Goal: Information Seeking & Learning: Understand process/instructions

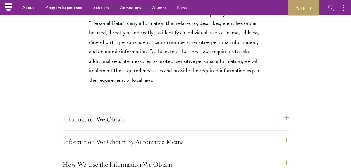
scroll to position [362, 0]
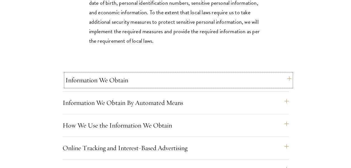
click at [288, 87] on button "Information We Obtain" at bounding box center [178, 79] width 226 height 13
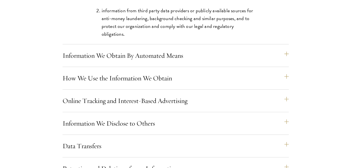
scroll to position [1047, 0]
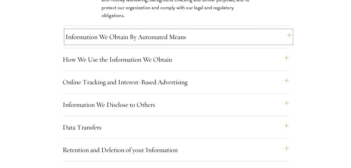
click at [288, 44] on button "Information We Obtain By Automated Means" at bounding box center [178, 36] width 226 height 13
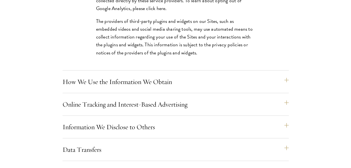
scroll to position [809, 0]
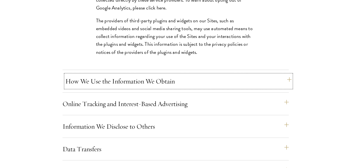
click at [287, 88] on button "How We Use the Information We Obtain" at bounding box center [178, 81] width 226 height 13
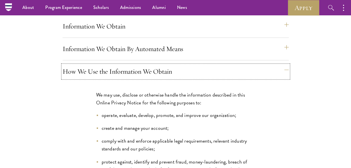
scroll to position [415, 0]
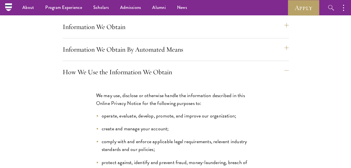
drag, startPoint x: 247, startPoint y: 113, endPoint x: 243, endPoint y: 139, distance: 26.3
click at [243, 132] on li "create and manage your account;" at bounding box center [175, 129] width 159 height 8
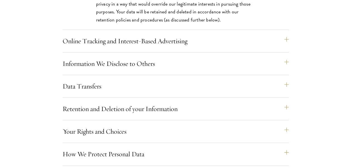
scroll to position [1164, 0]
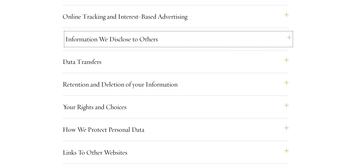
click at [288, 44] on button "Information We Disclose to Others" at bounding box center [178, 38] width 226 height 13
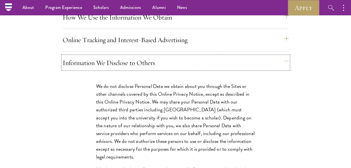
scroll to position [468, 0]
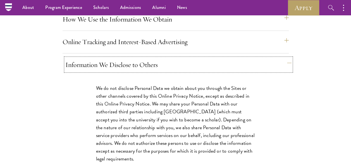
click at [289, 71] on button "Information We Disclose to Others" at bounding box center [178, 64] width 226 height 13
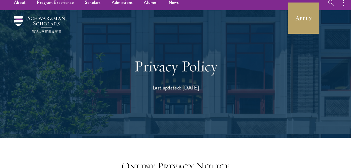
scroll to position [0, 0]
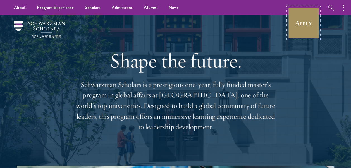
click at [299, 25] on link "Apply" at bounding box center [303, 23] width 31 height 31
